Goal: Find specific page/section: Find specific page/section

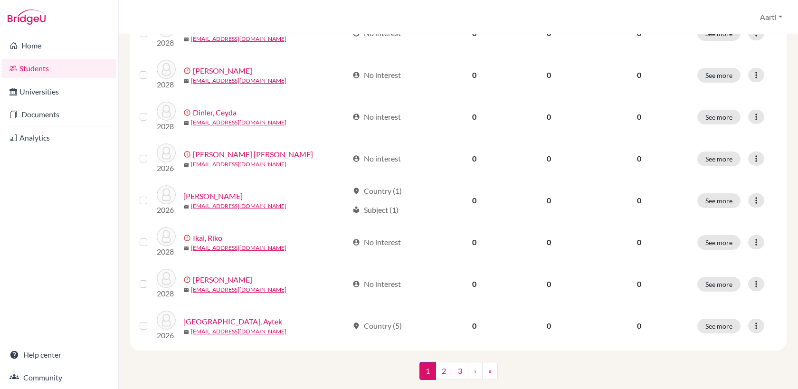
scroll to position [667, 0]
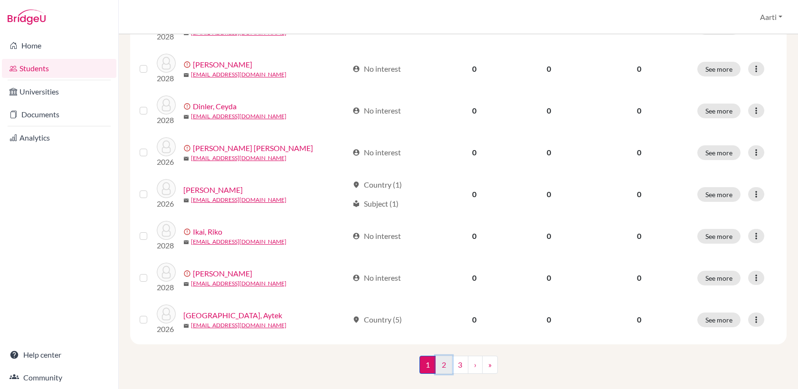
click at [445, 356] on link "2" at bounding box center [444, 365] width 17 height 18
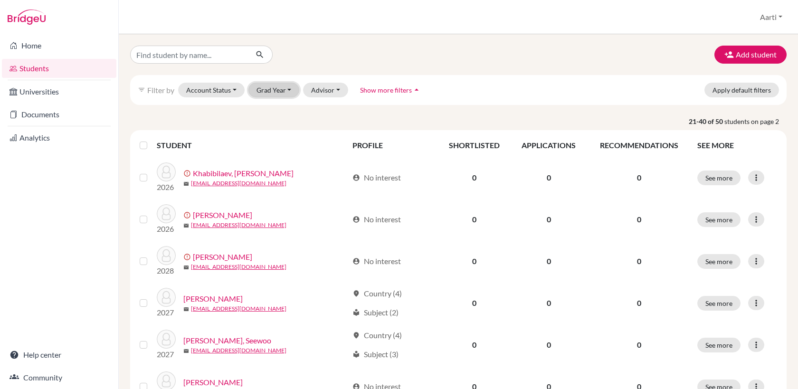
click at [287, 91] on button "Grad Year" at bounding box center [273, 90] width 51 height 15
click at [282, 110] on div "2028" at bounding box center [276, 110] width 33 height 11
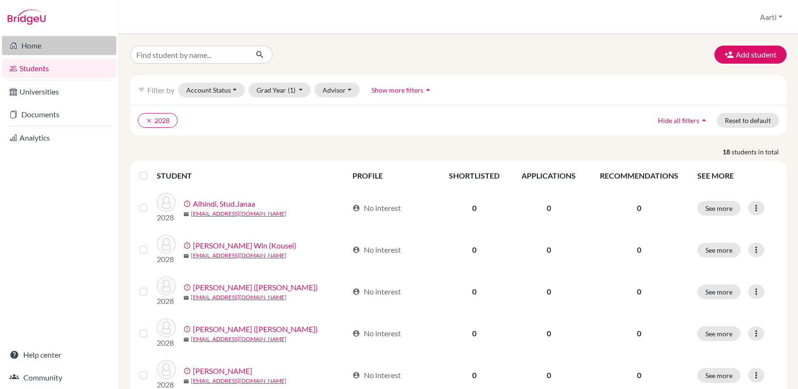
click at [34, 47] on link "Home" at bounding box center [59, 45] width 114 height 19
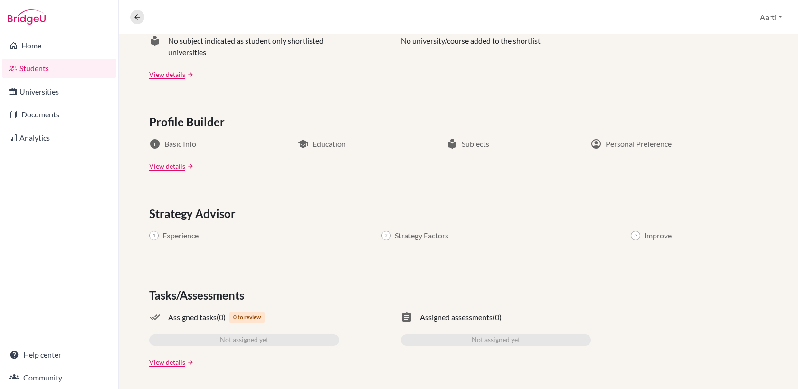
scroll to position [447, 0]
click at [170, 164] on link "View details" at bounding box center [167, 165] width 36 height 10
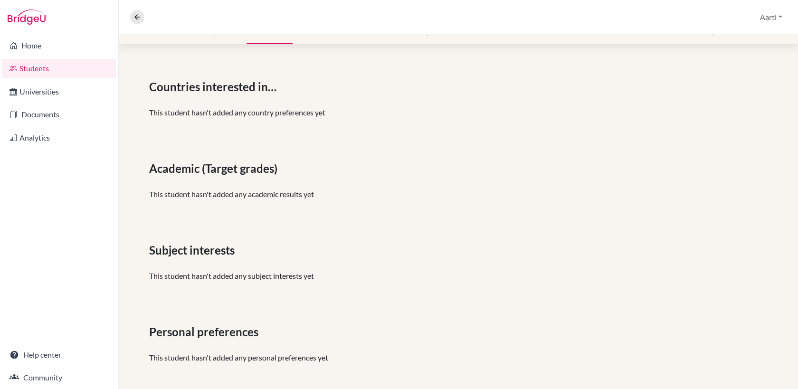
scroll to position [138, 0]
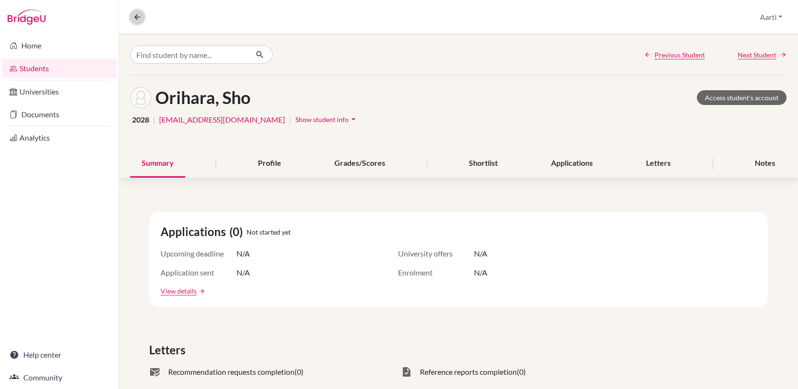
click at [138, 16] on icon at bounding box center [137, 17] width 9 height 9
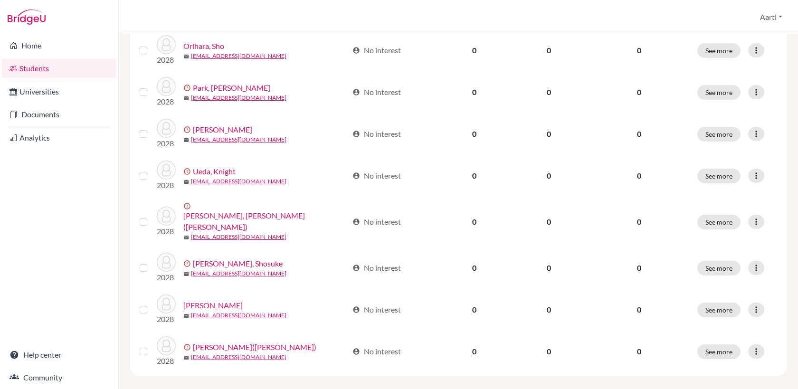
scroll to position [577, 0]
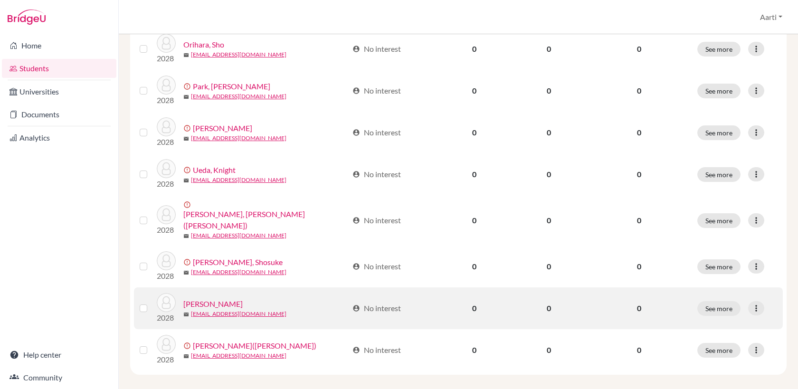
click at [214, 298] on link "[PERSON_NAME]" at bounding box center [212, 303] width 59 height 11
